Goal: Task Accomplishment & Management: Use online tool/utility

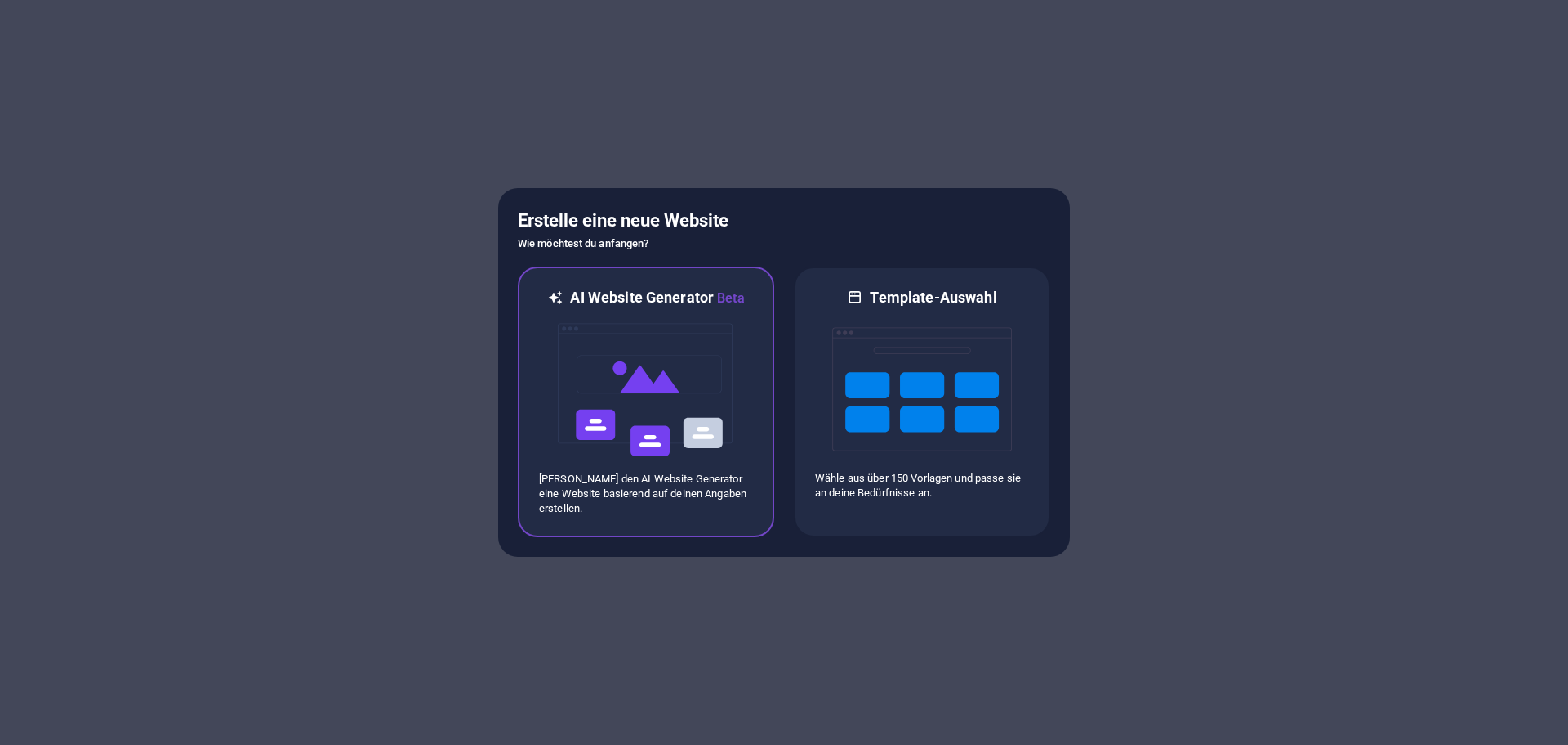
click at [634, 472] on p "Lasse den AI Website Generator eine Website basierend auf deinen Angaben erstel…" at bounding box center [645, 494] width 214 height 45
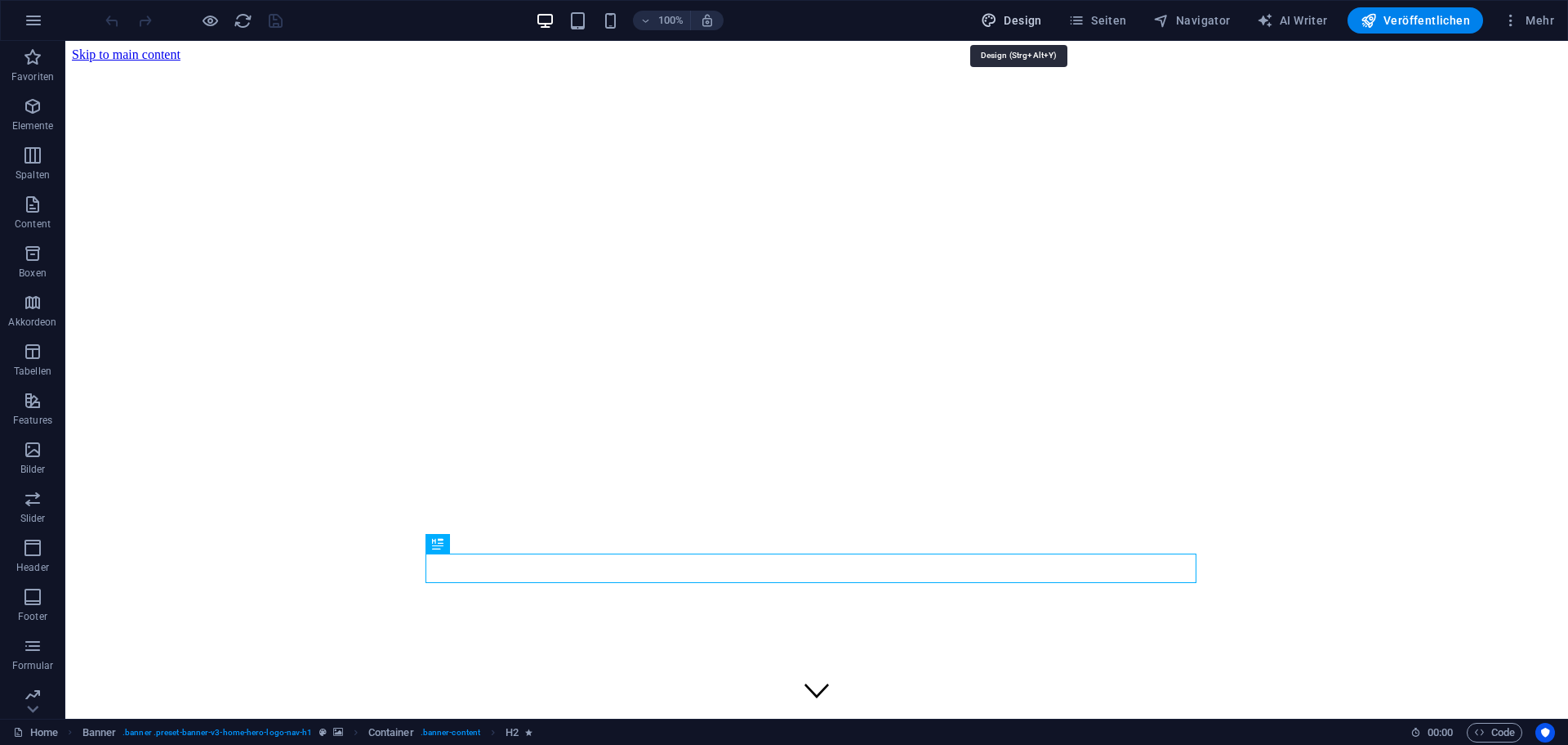
click at [1024, 17] on span "Design" at bounding box center [1012, 20] width 61 height 17
select select "px"
select select "200"
select select "px"
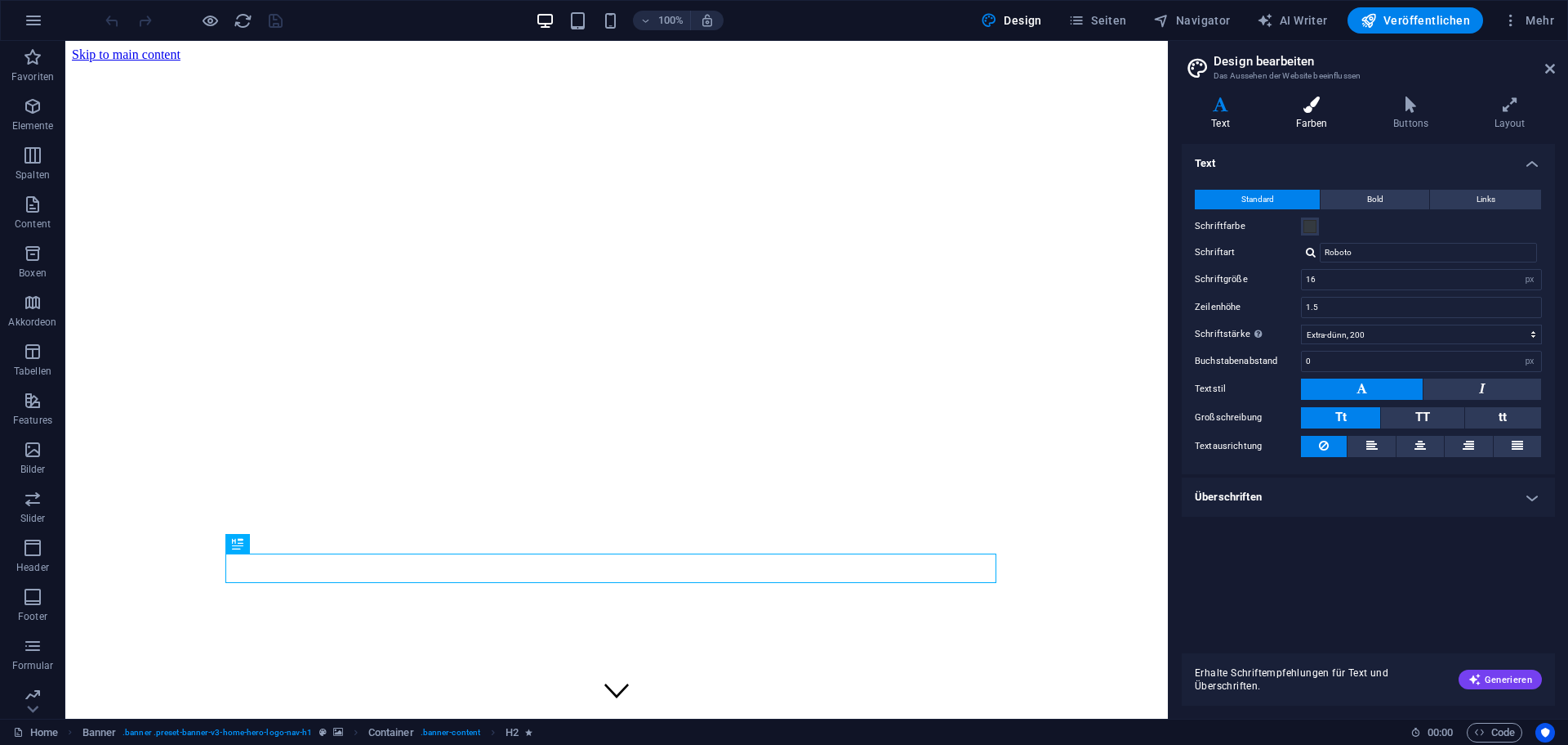
click at [1307, 113] on h4 "Farben" at bounding box center [1315, 113] width 98 height 34
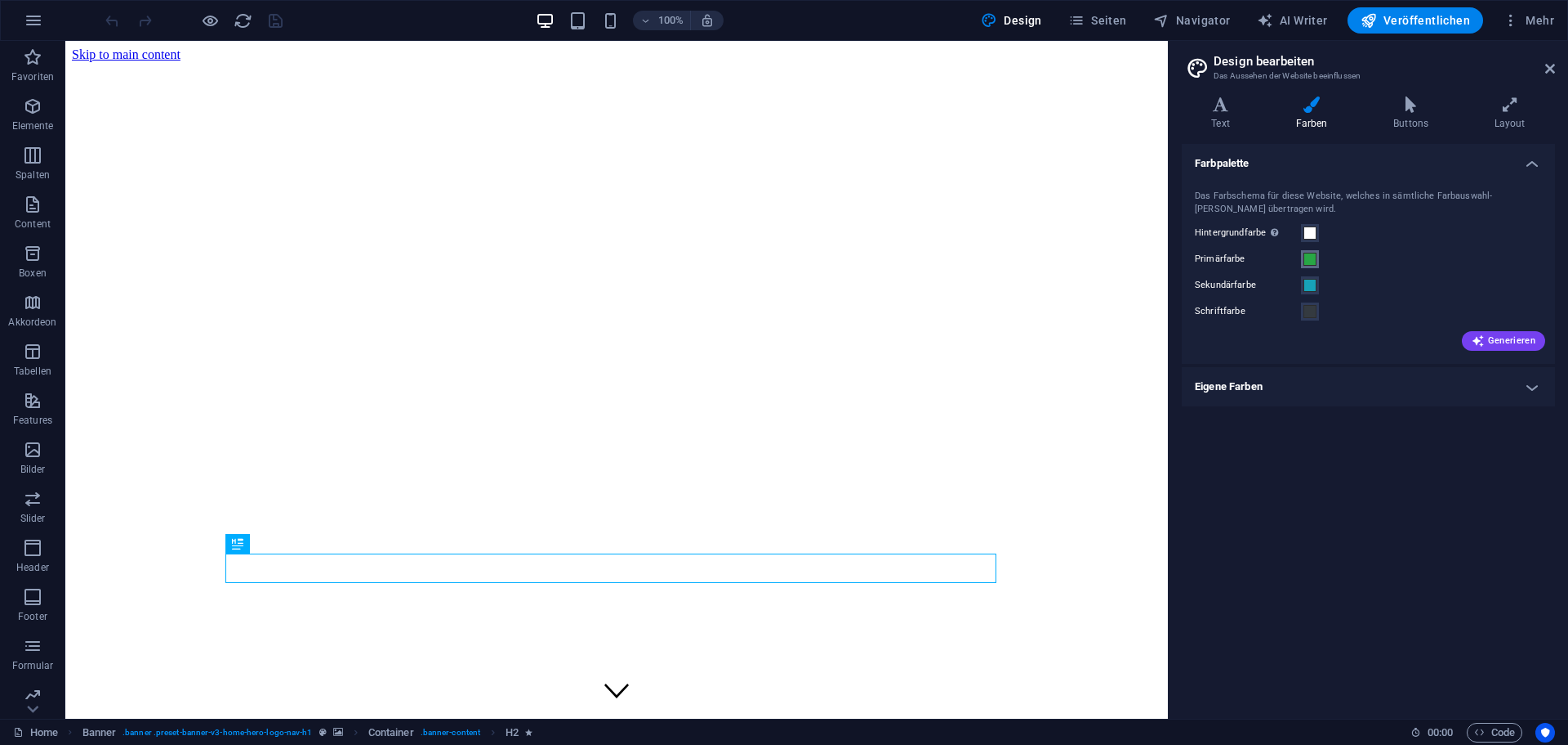
click at [1311, 260] on span at bounding box center [1310, 259] width 13 height 13
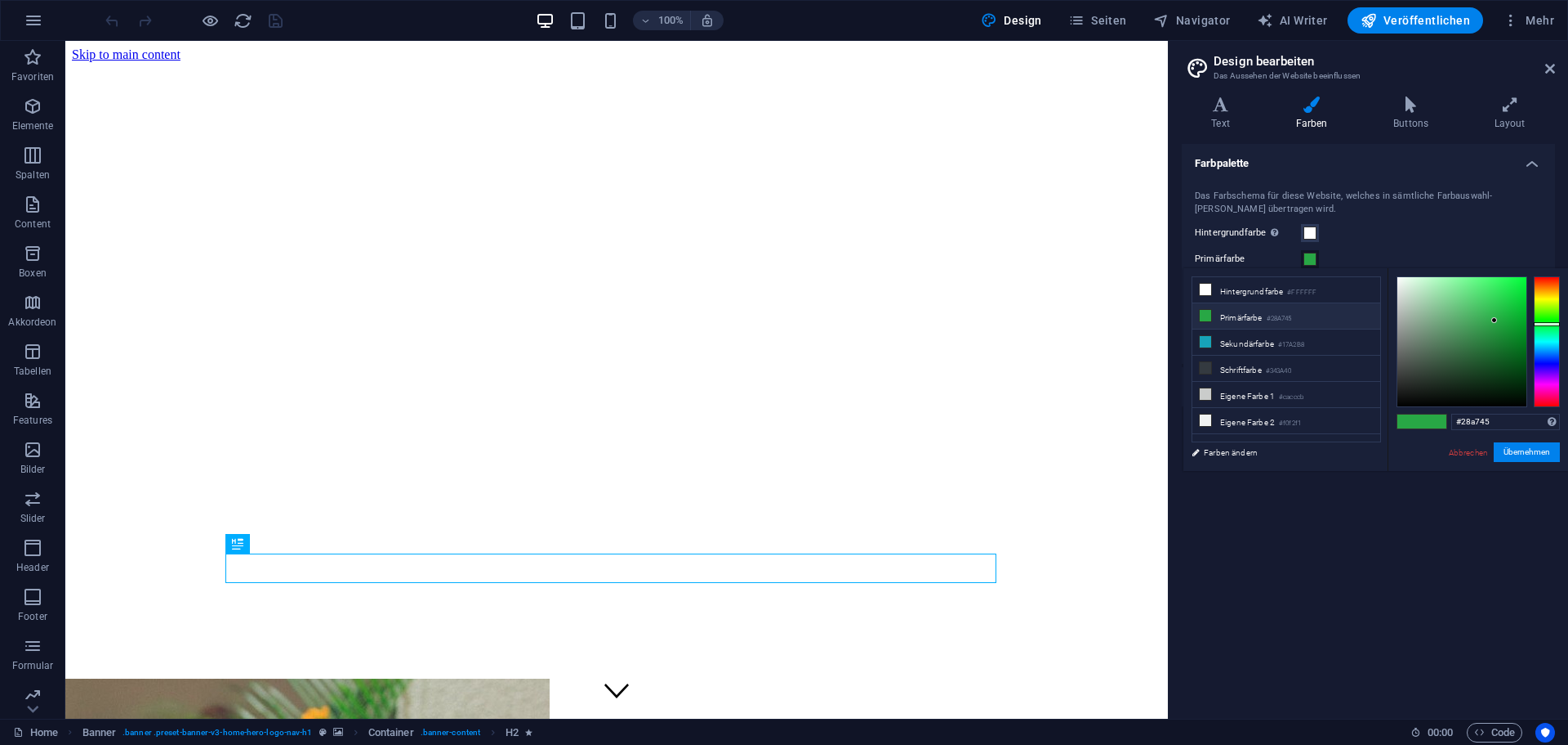
click at [1292, 314] on small "#28A745" at bounding box center [1279, 318] width 25 height 11
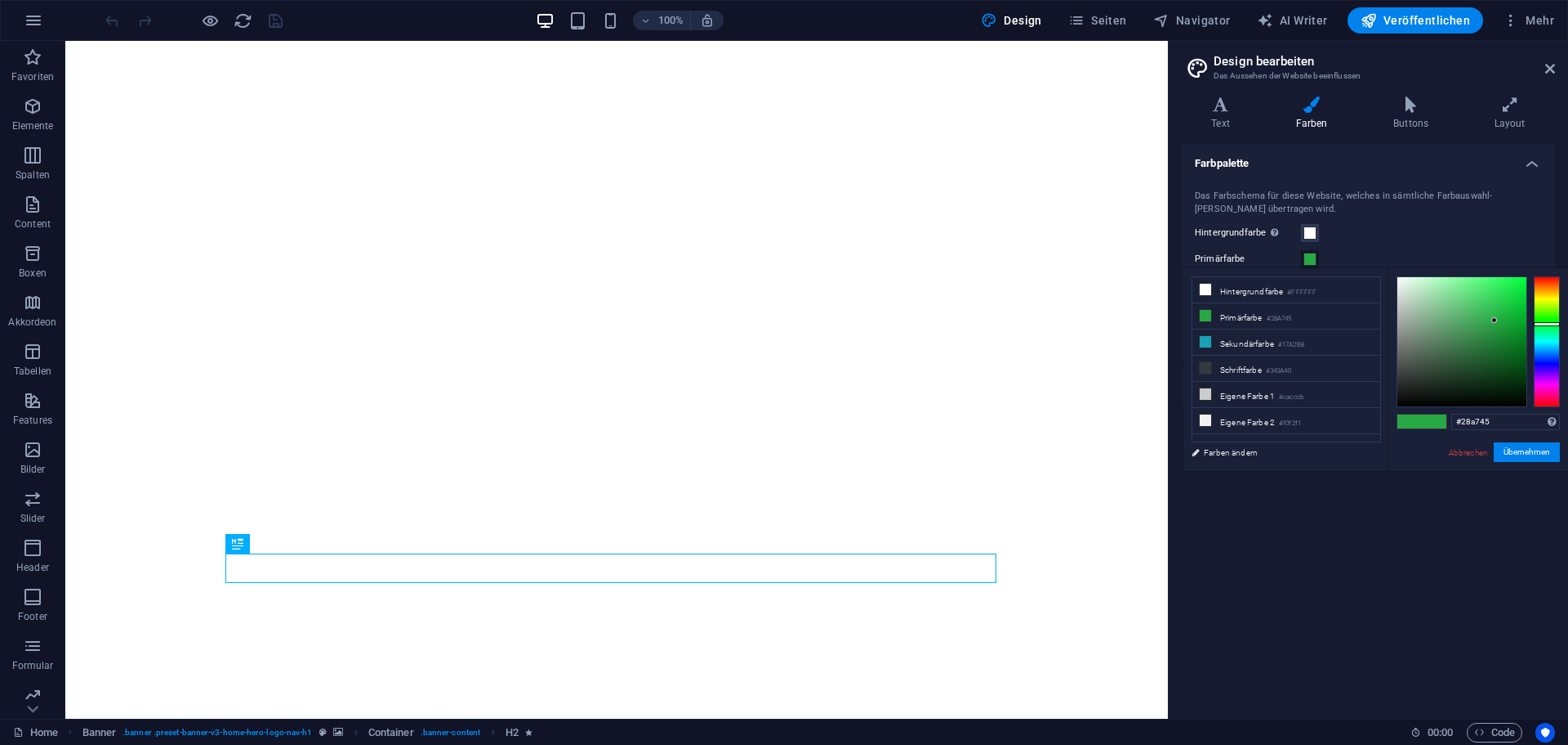
click at [1309, 257] on span at bounding box center [1310, 259] width 13 height 13
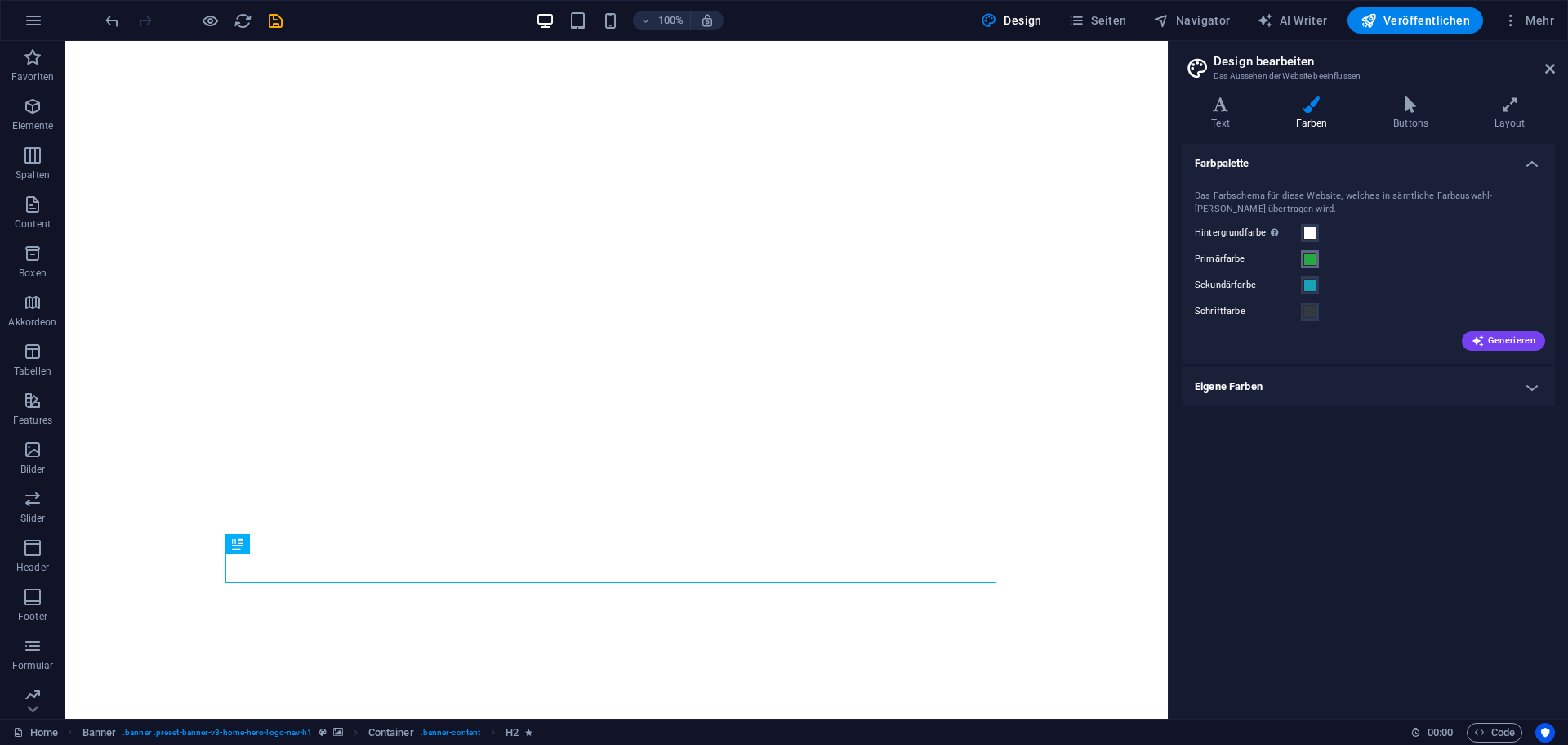
click at [1309, 257] on span at bounding box center [1310, 259] width 13 height 13
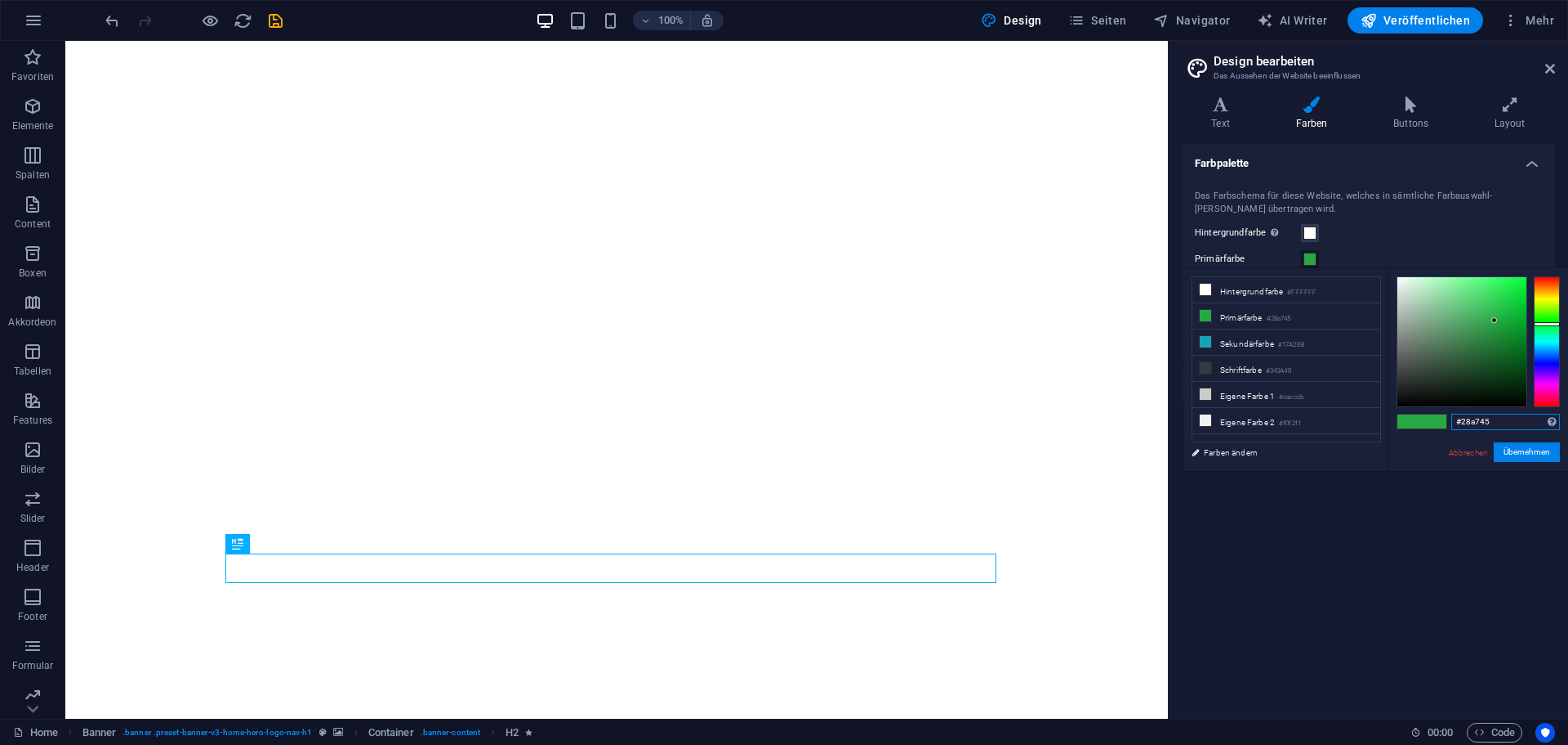
click at [1498, 418] on input "#28a745" at bounding box center [1505, 422] width 108 height 17
drag, startPoint x: 1463, startPoint y: 422, endPoint x: 1515, endPoint y: 422, distance: 52.0
click at [1515, 422] on input "#28a745" at bounding box center [1505, 422] width 108 height 17
paste input "176362"
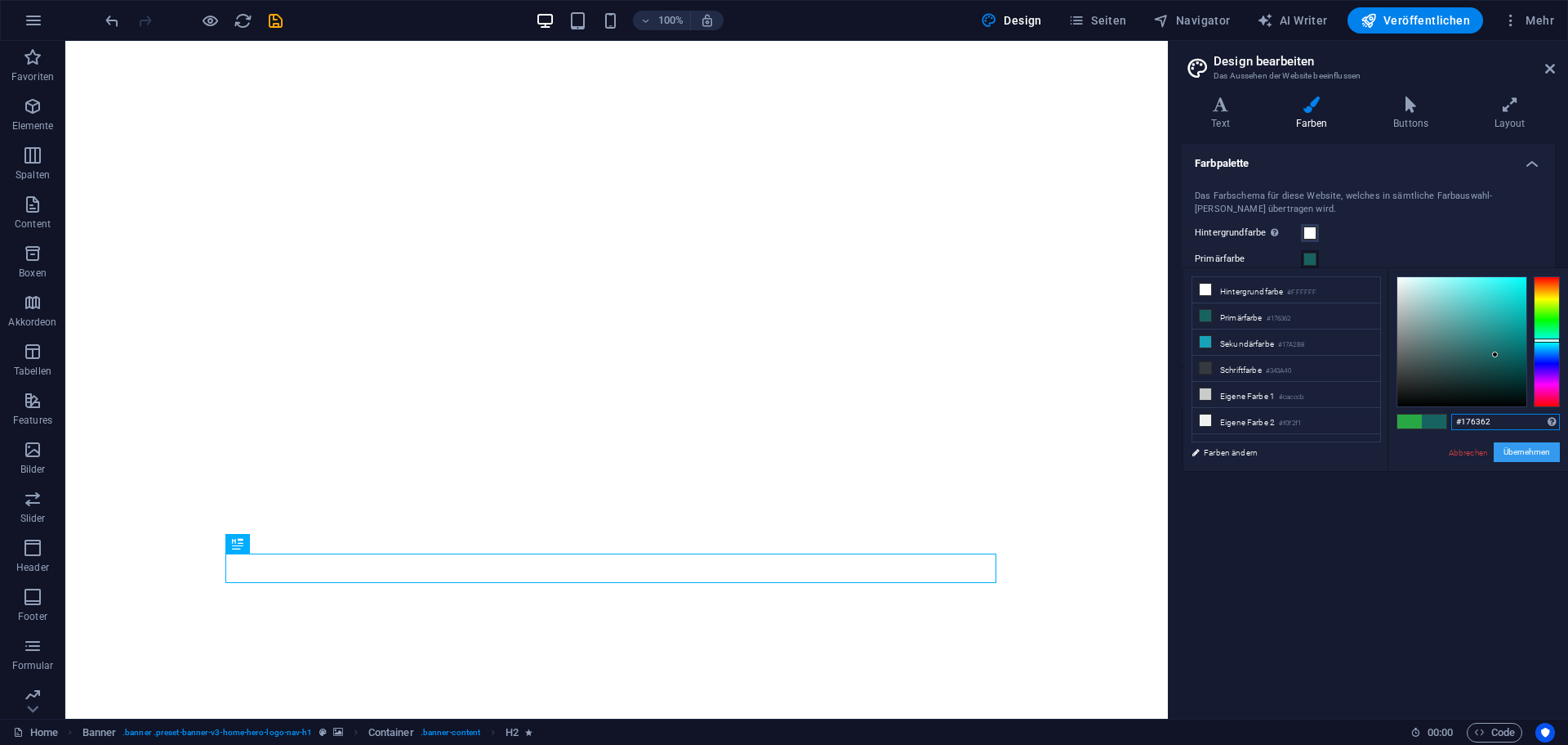
type input "#176362"
click at [1540, 450] on button "Übernehmen" at bounding box center [1526, 452] width 66 height 19
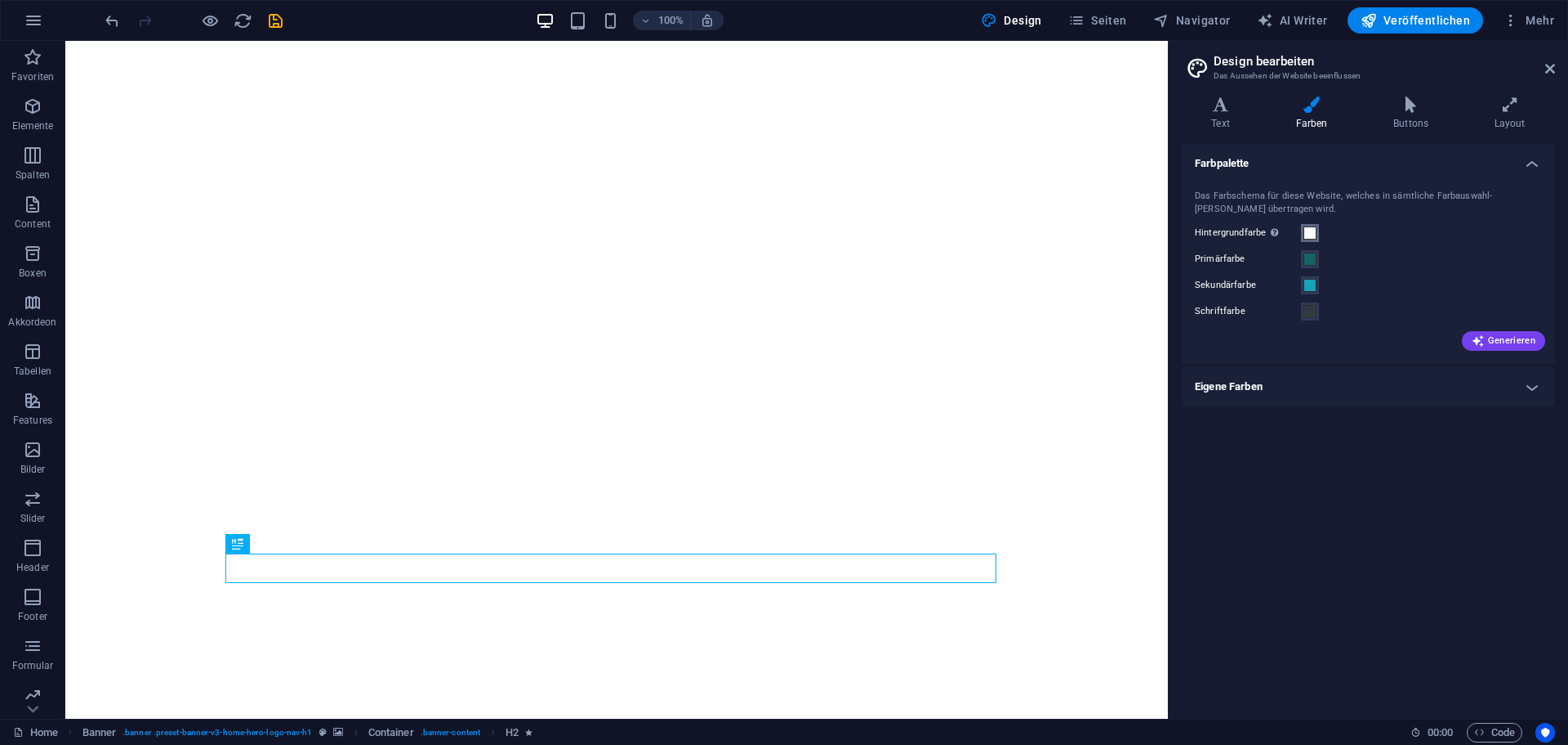
click at [1311, 234] on span at bounding box center [1310, 233] width 13 height 13
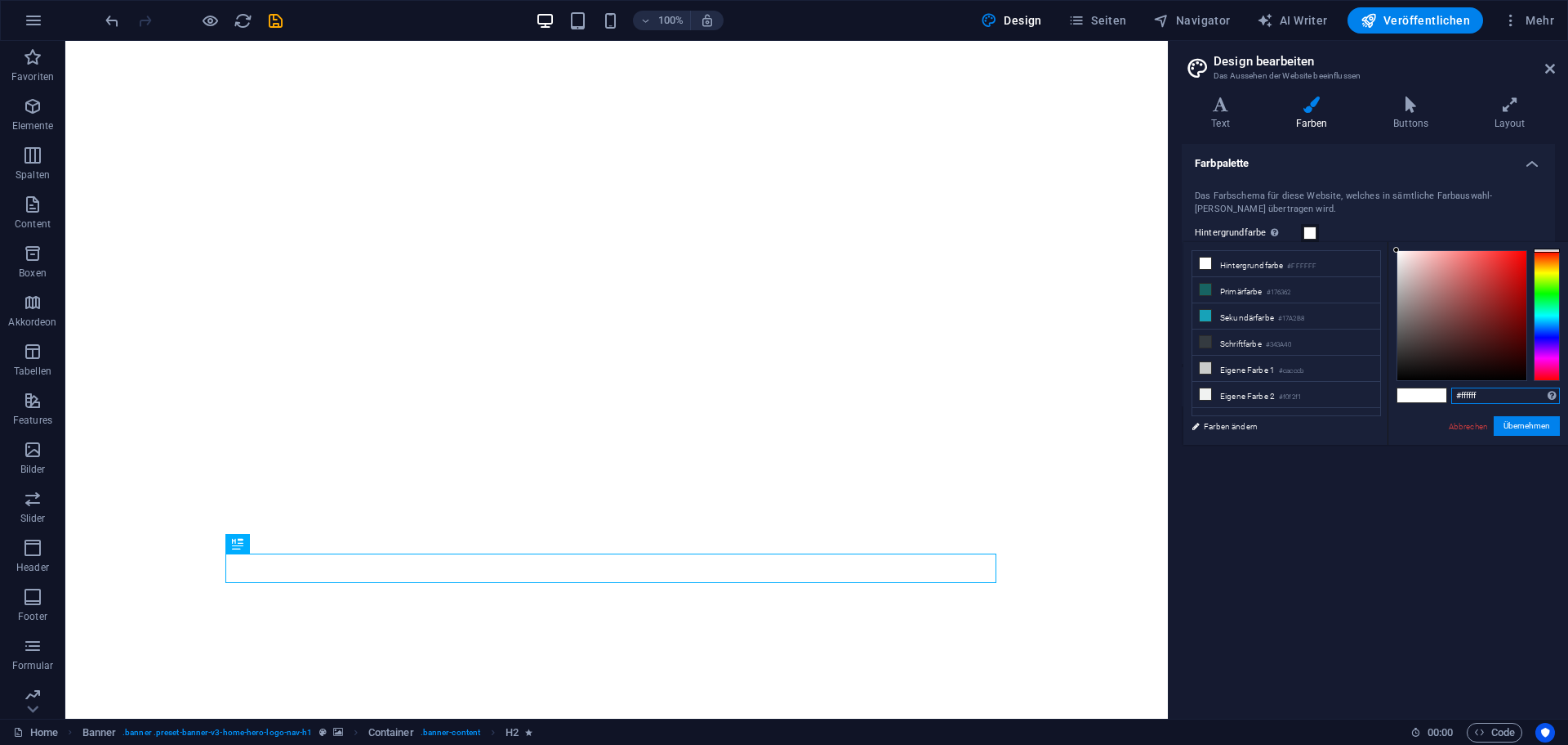
click at [1487, 393] on input "#ffffff" at bounding box center [1505, 396] width 108 height 17
drag, startPoint x: 1469, startPoint y: 397, endPoint x: 1503, endPoint y: 396, distance: 34.0
click at [1503, 396] on input "#ffffff" at bounding box center [1505, 396] width 108 height 17
paste input "303030"
type input "#303030"
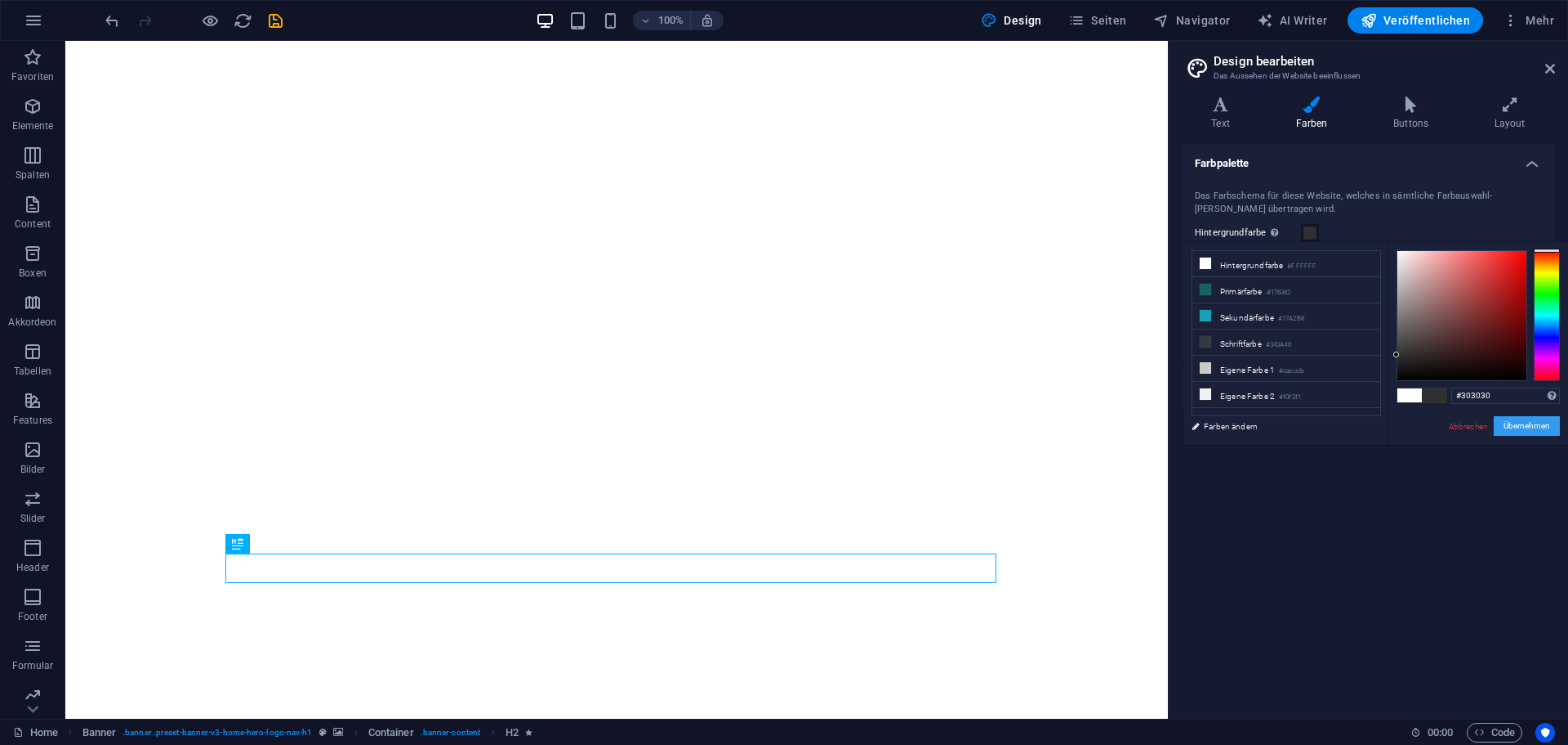
click at [1534, 428] on button "Übernehmen" at bounding box center [1526, 425] width 66 height 19
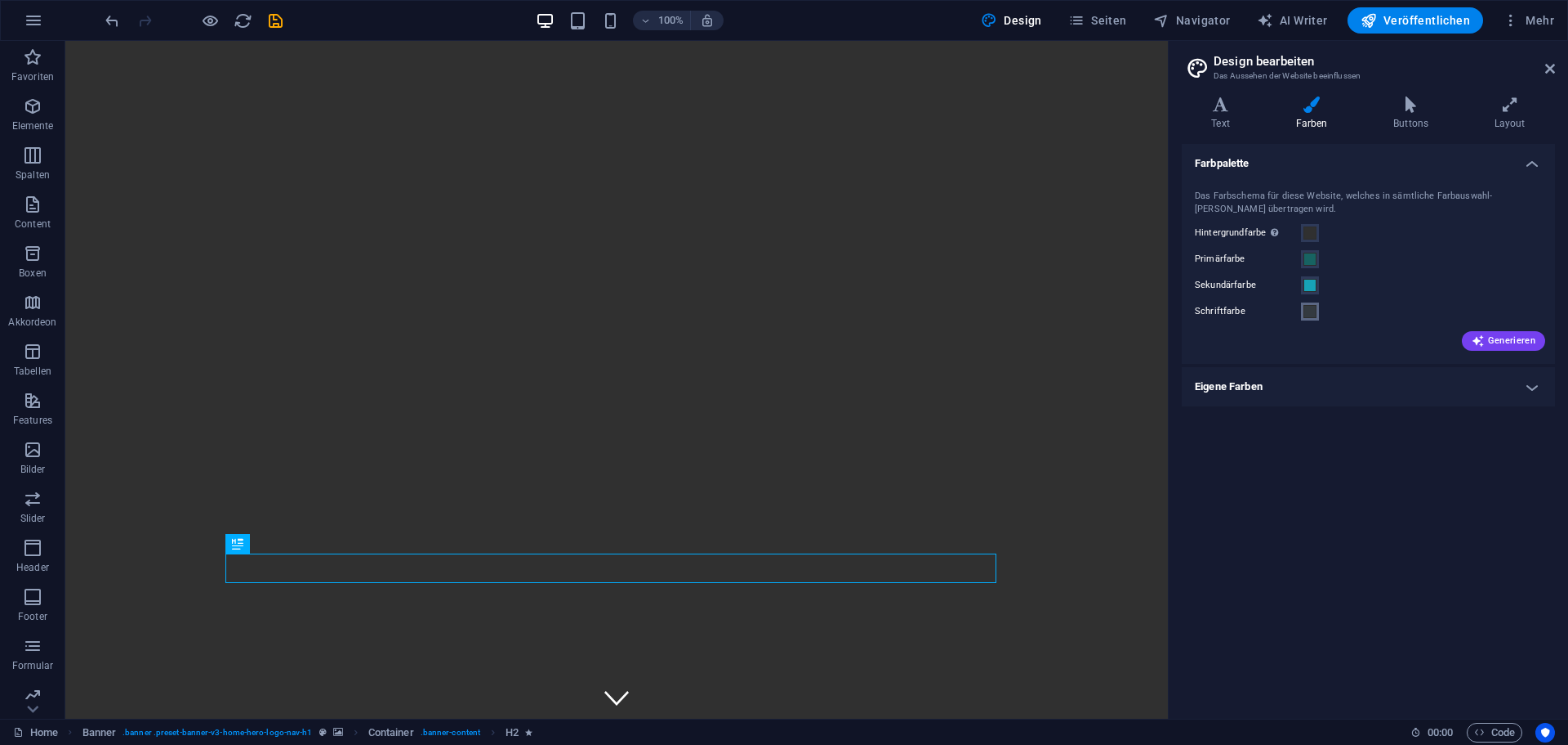
click at [1314, 312] on span at bounding box center [1310, 312] width 13 height 13
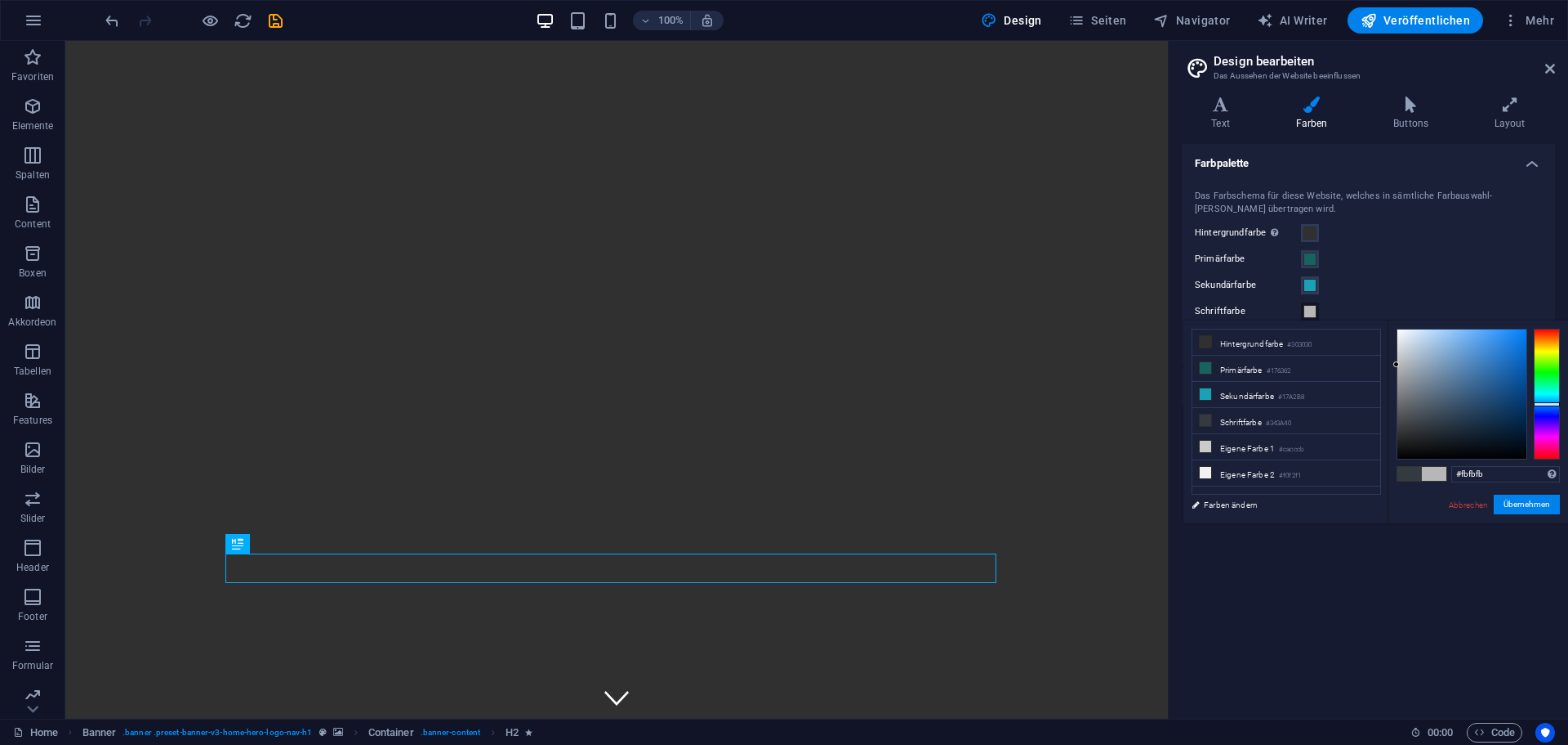
type input "#ffffff"
drag, startPoint x: 1417, startPoint y: 420, endPoint x: 1405, endPoint y: 339, distance: 81.9
click at [1384, 281] on body "Familie [PERSON_NAME] Home Favoriten Elemente Spalten Content Boxen Akkordeon T…" at bounding box center [784, 372] width 1568 height 745
click at [1534, 507] on button "Übernehmen" at bounding box center [1526, 504] width 66 height 19
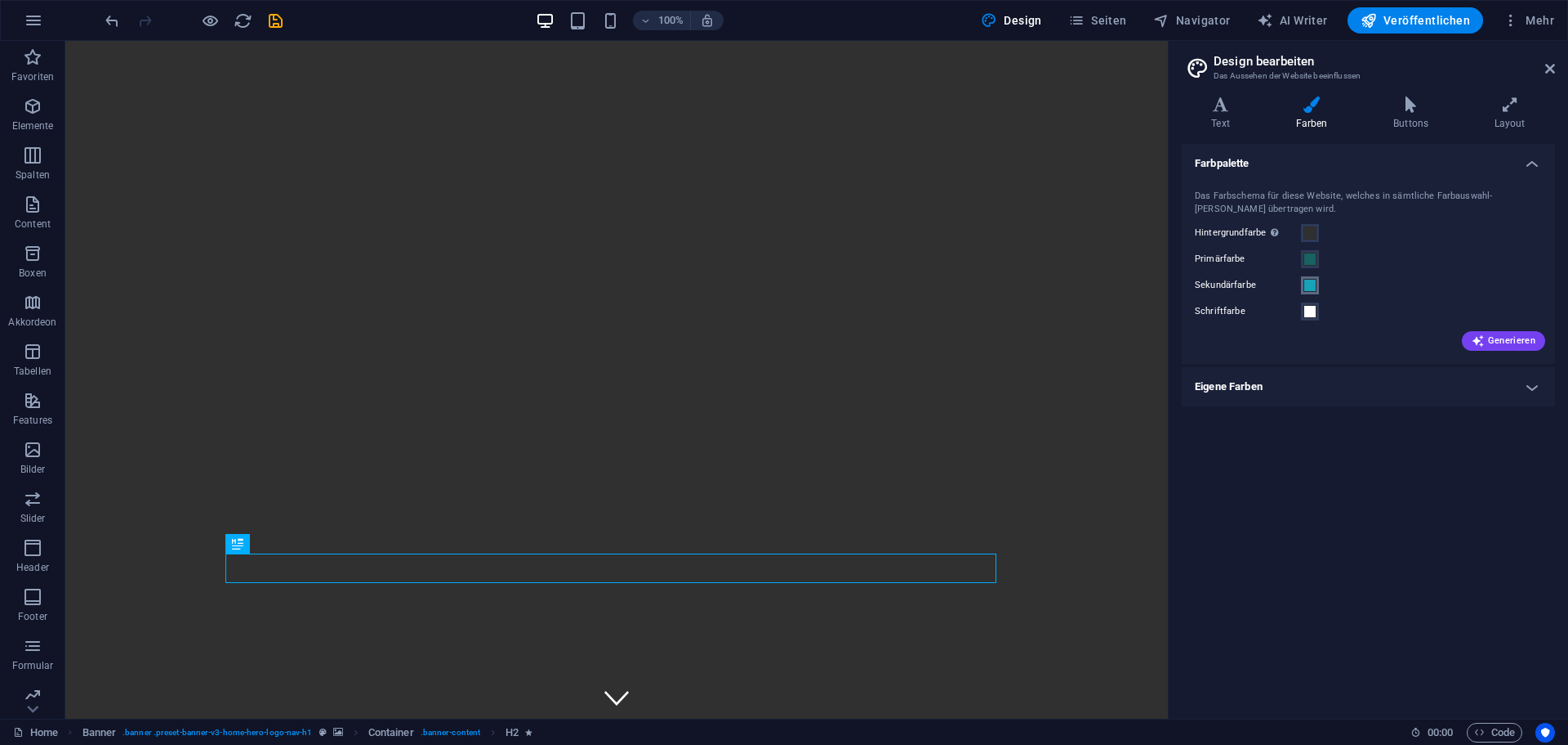
click at [1304, 278] on span at bounding box center [1310, 285] width 13 height 13
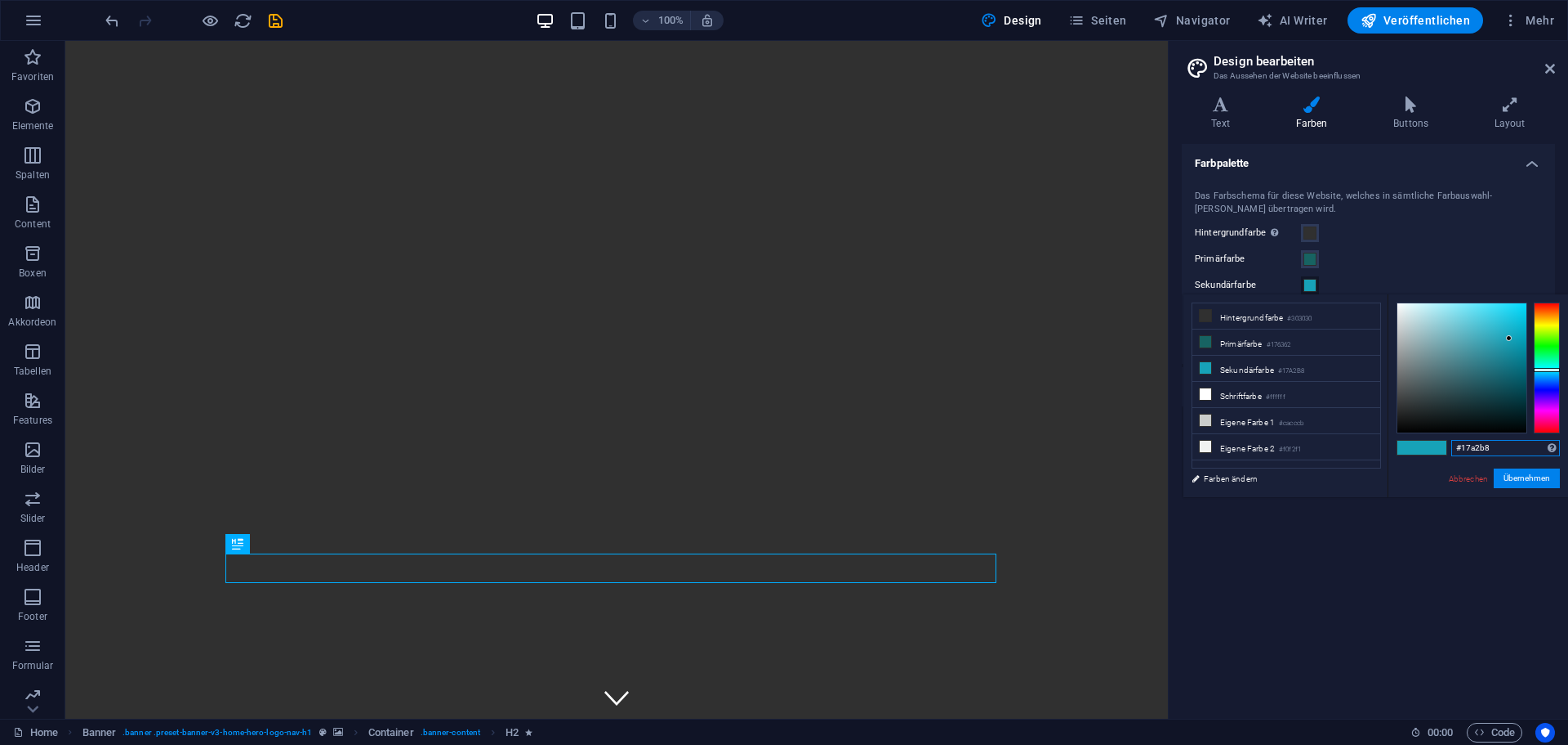
click at [1495, 447] on input "#17a2b8" at bounding box center [1505, 448] width 108 height 17
drag, startPoint x: 1464, startPoint y: 448, endPoint x: 1516, endPoint y: 449, distance: 52.0
click at [1516, 449] on input "#17a2b8" at bounding box center [1505, 448] width 108 height 17
paste input "b09656"
type input "#b09656"
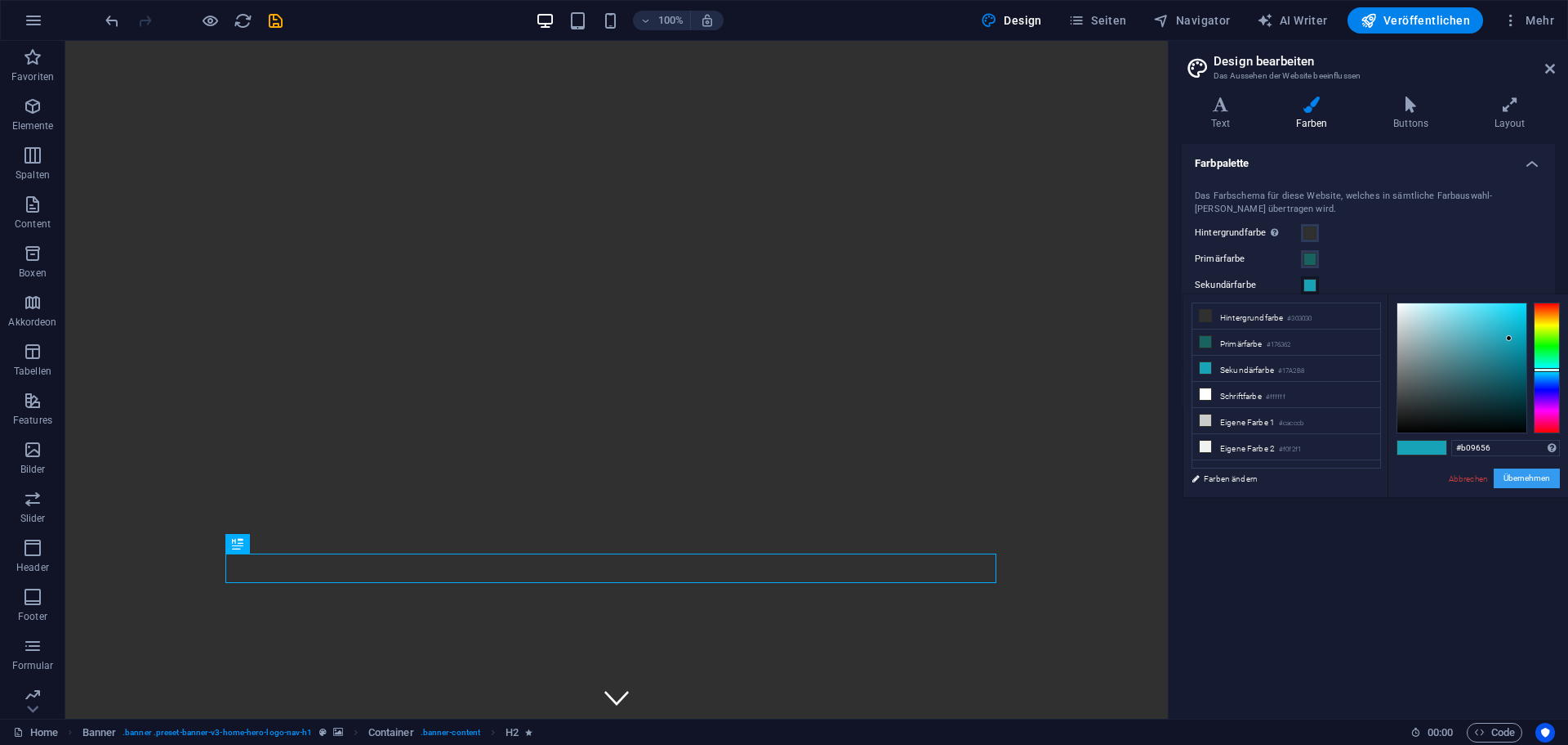
click at [1536, 479] on button "Übernehmen" at bounding box center [1526, 478] width 66 height 19
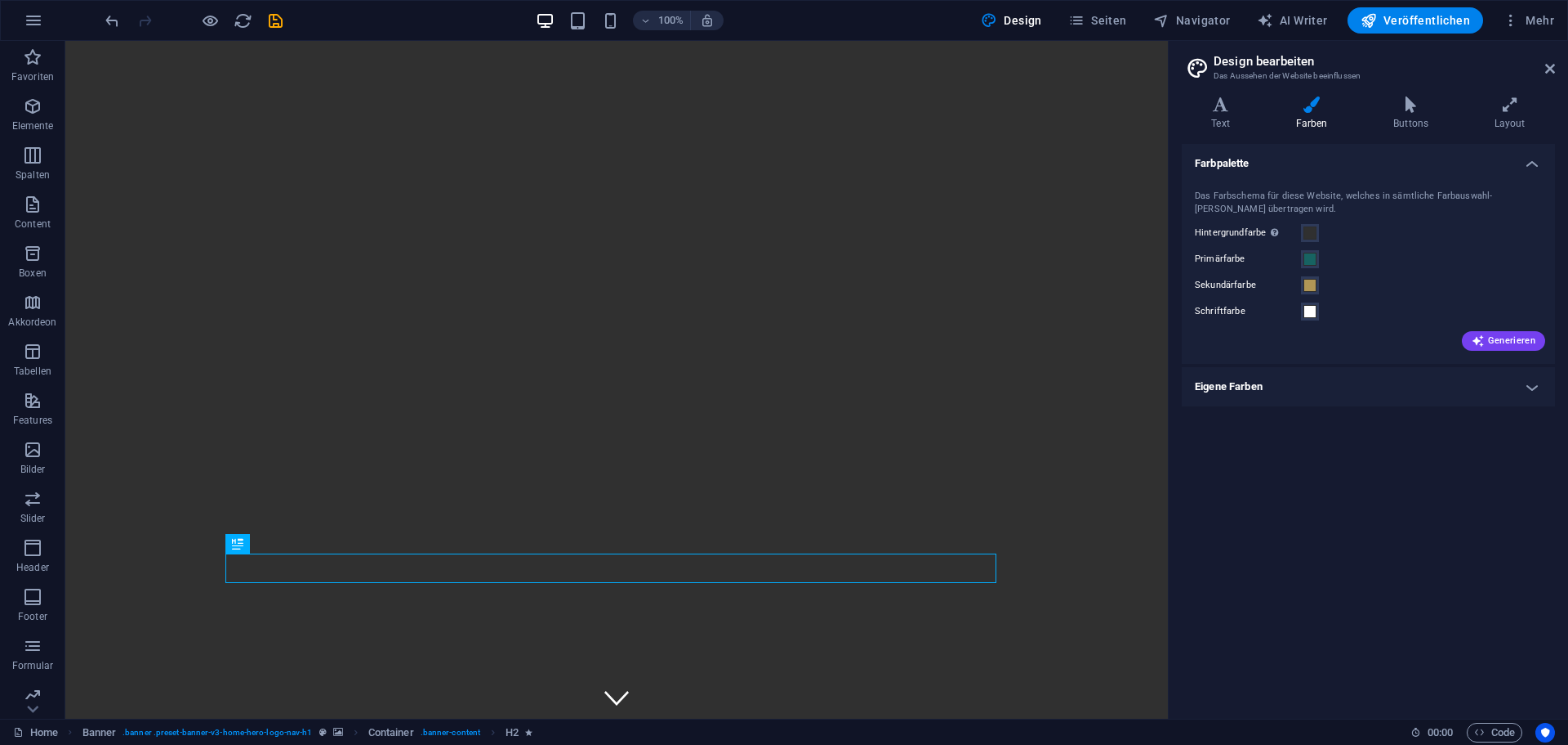
click at [1533, 387] on h4 "Eigene Farben" at bounding box center [1369, 387] width 374 height 39
click at [1227, 117] on h4 "Text" at bounding box center [1224, 113] width 84 height 34
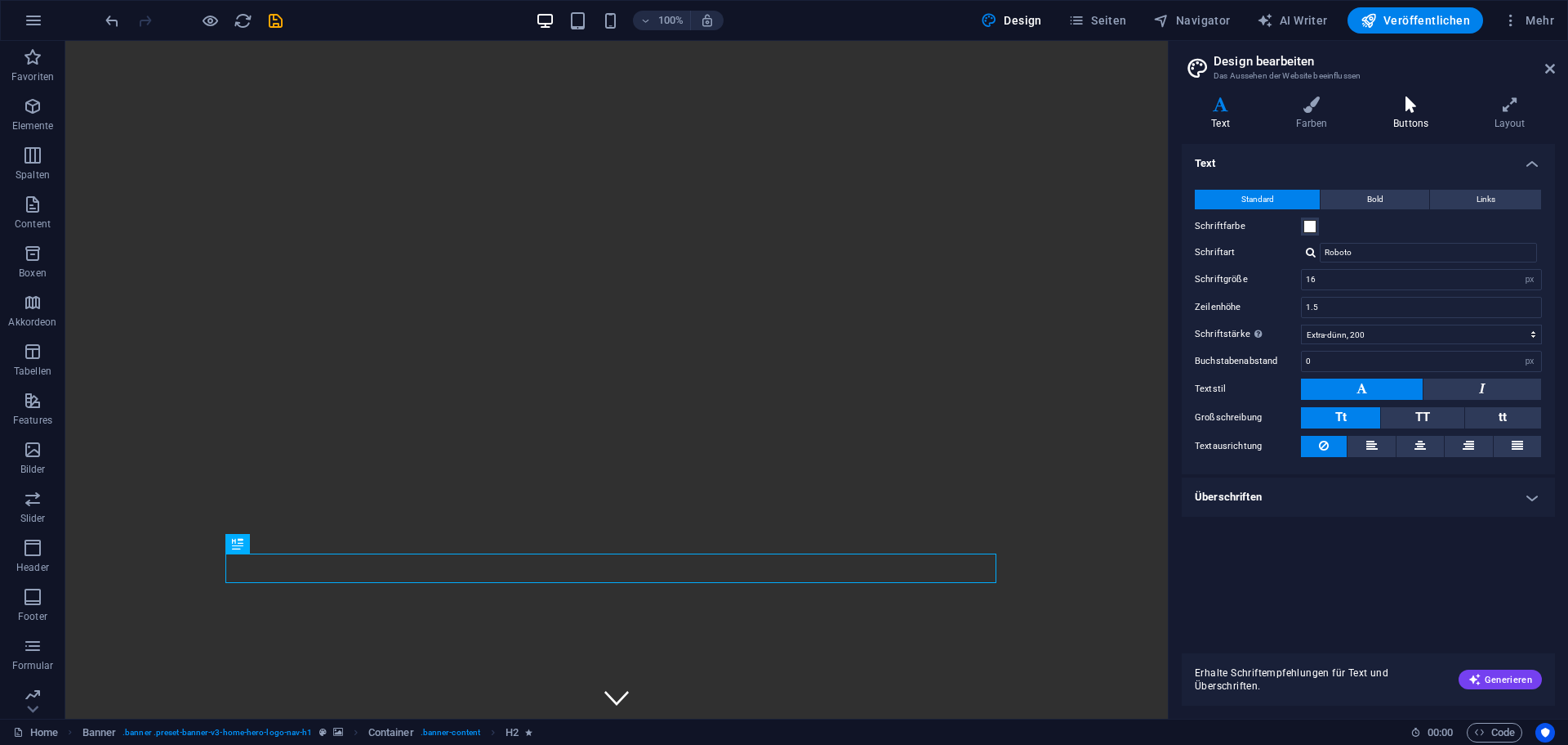
click at [1429, 119] on h4 "Buttons" at bounding box center [1414, 113] width 101 height 34
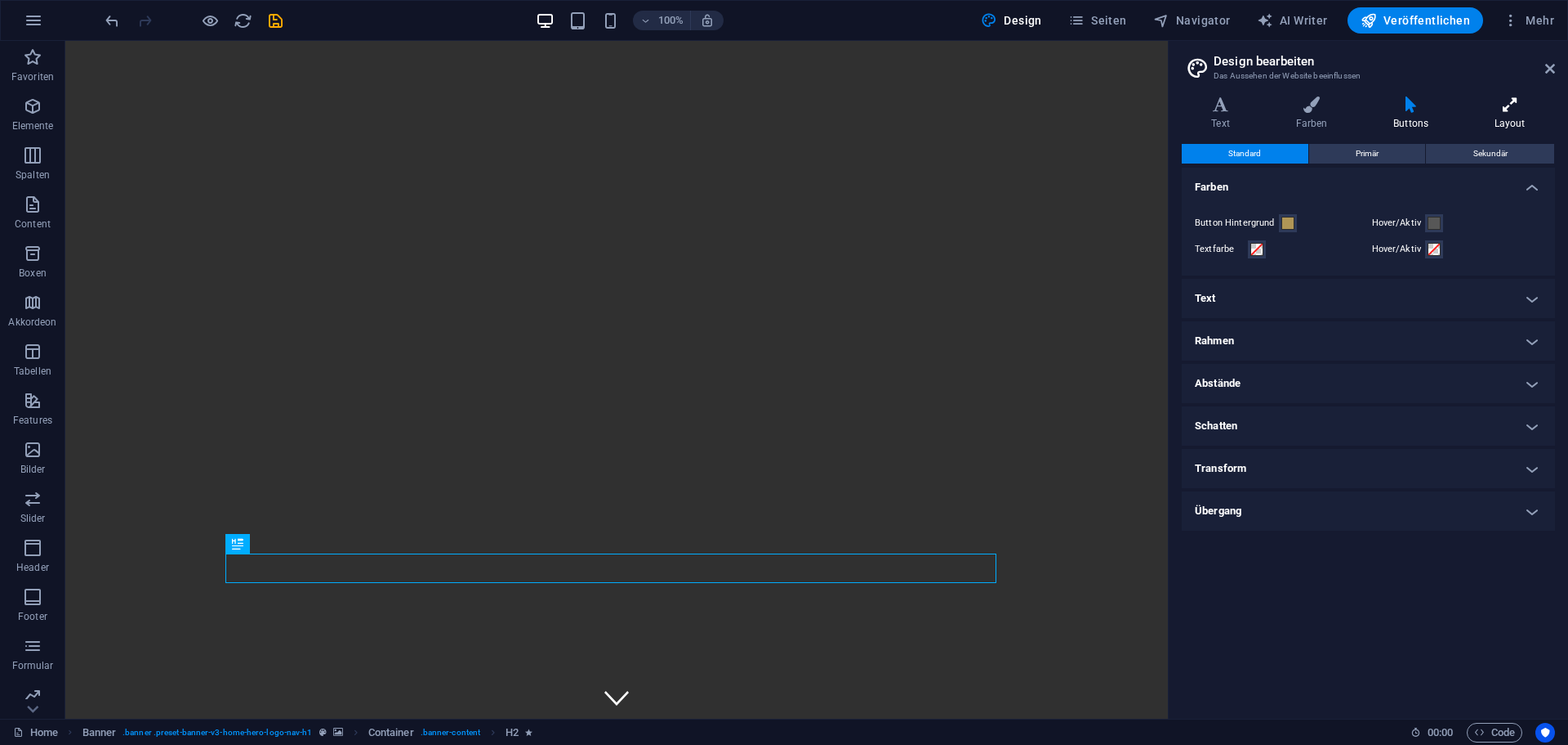
click at [1502, 113] on h4 "Layout" at bounding box center [1511, 113] width 91 height 34
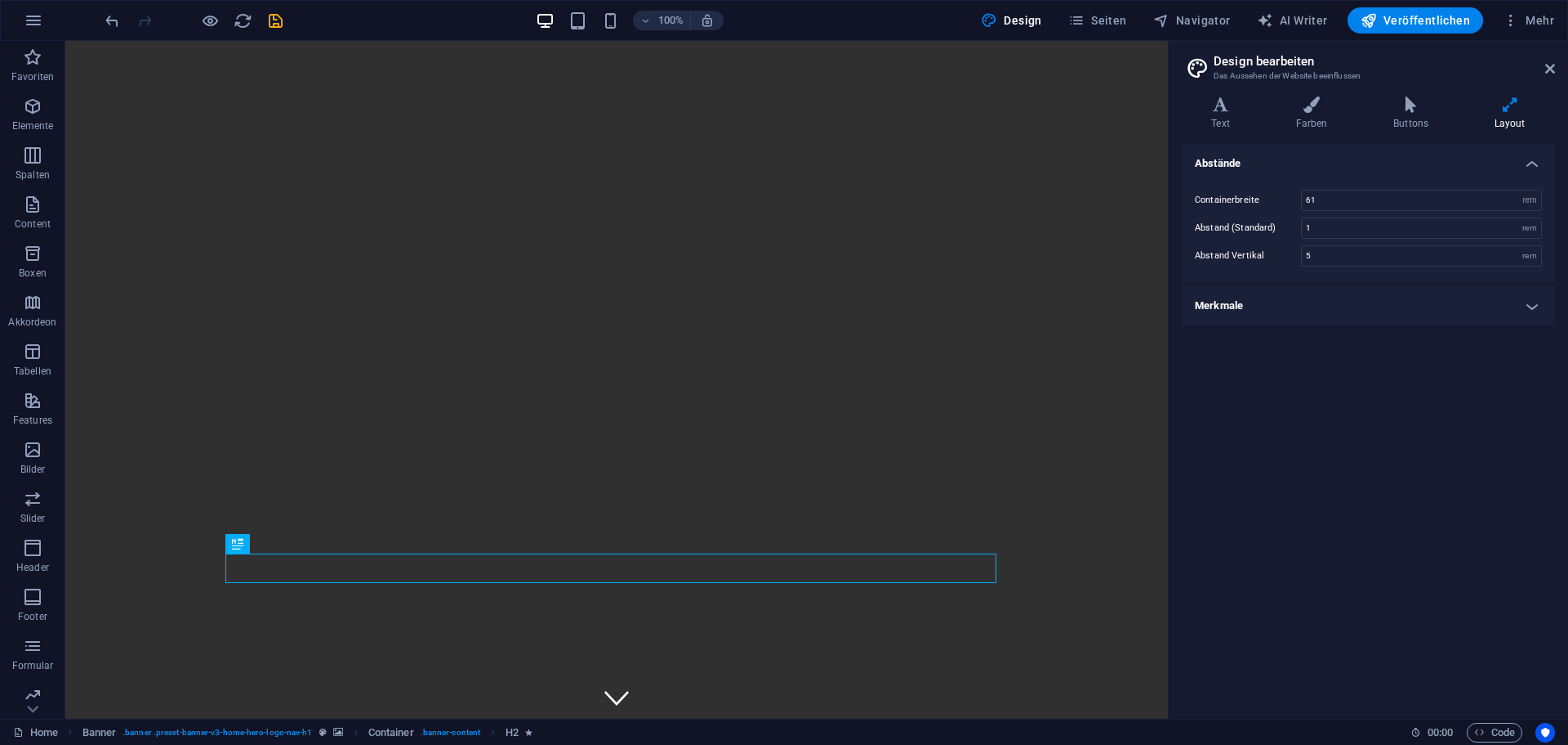
click at [1527, 304] on h4 "Merkmale" at bounding box center [1369, 305] width 374 height 39
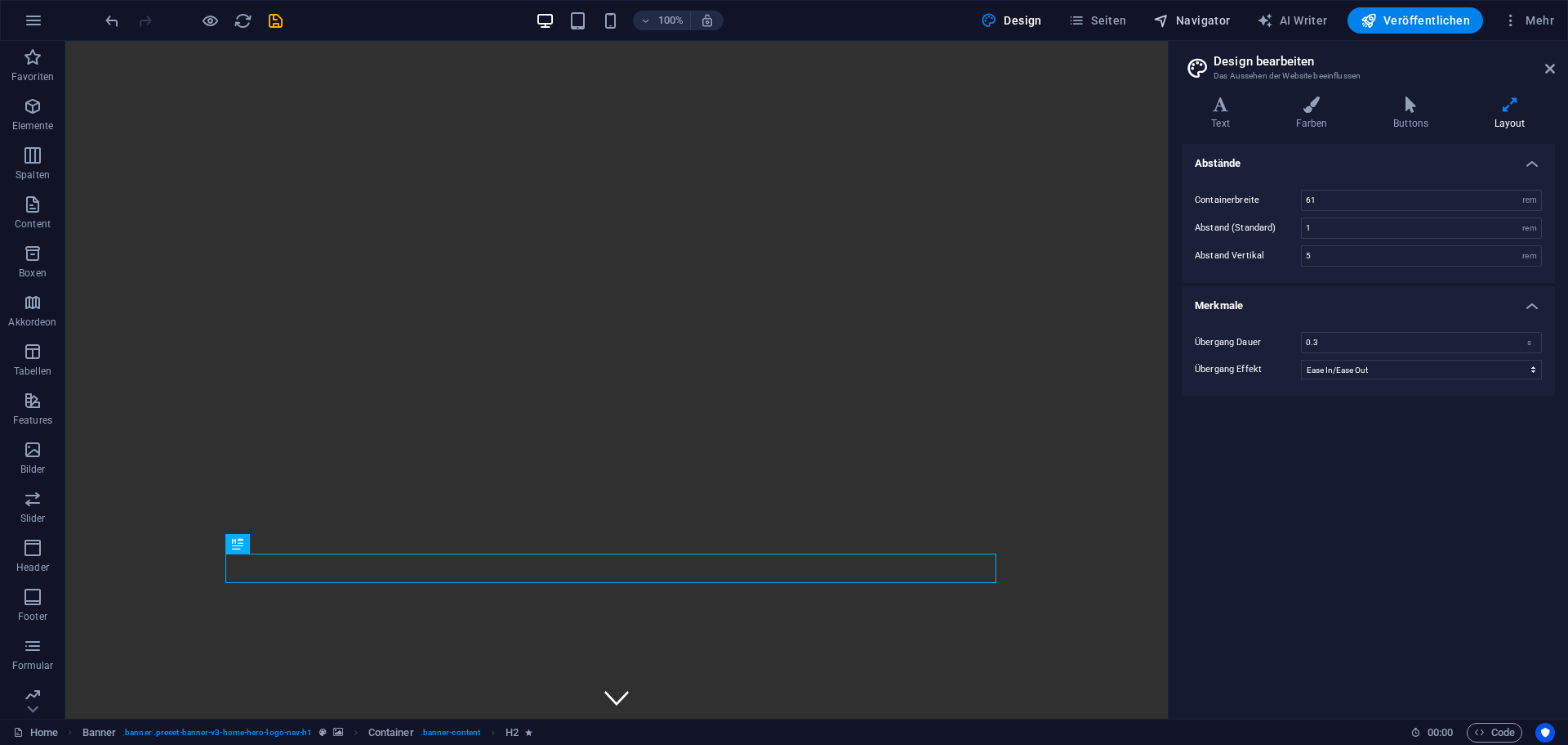
click at [1211, 17] on span "Navigator" at bounding box center [1192, 20] width 78 height 17
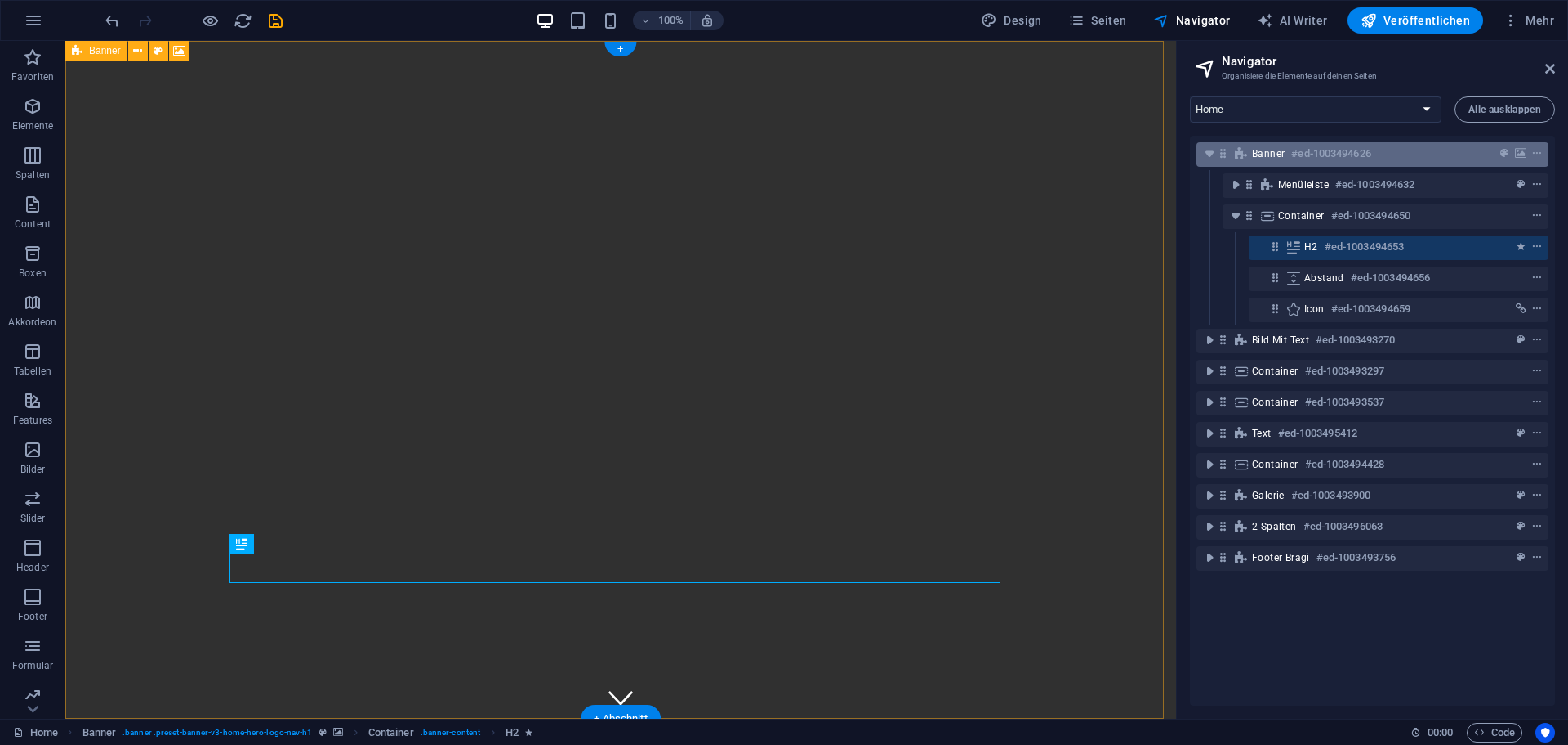
click at [1268, 153] on span "Banner" at bounding box center [1268, 154] width 32 height 13
